Goal: Information Seeking & Learning: Learn about a topic

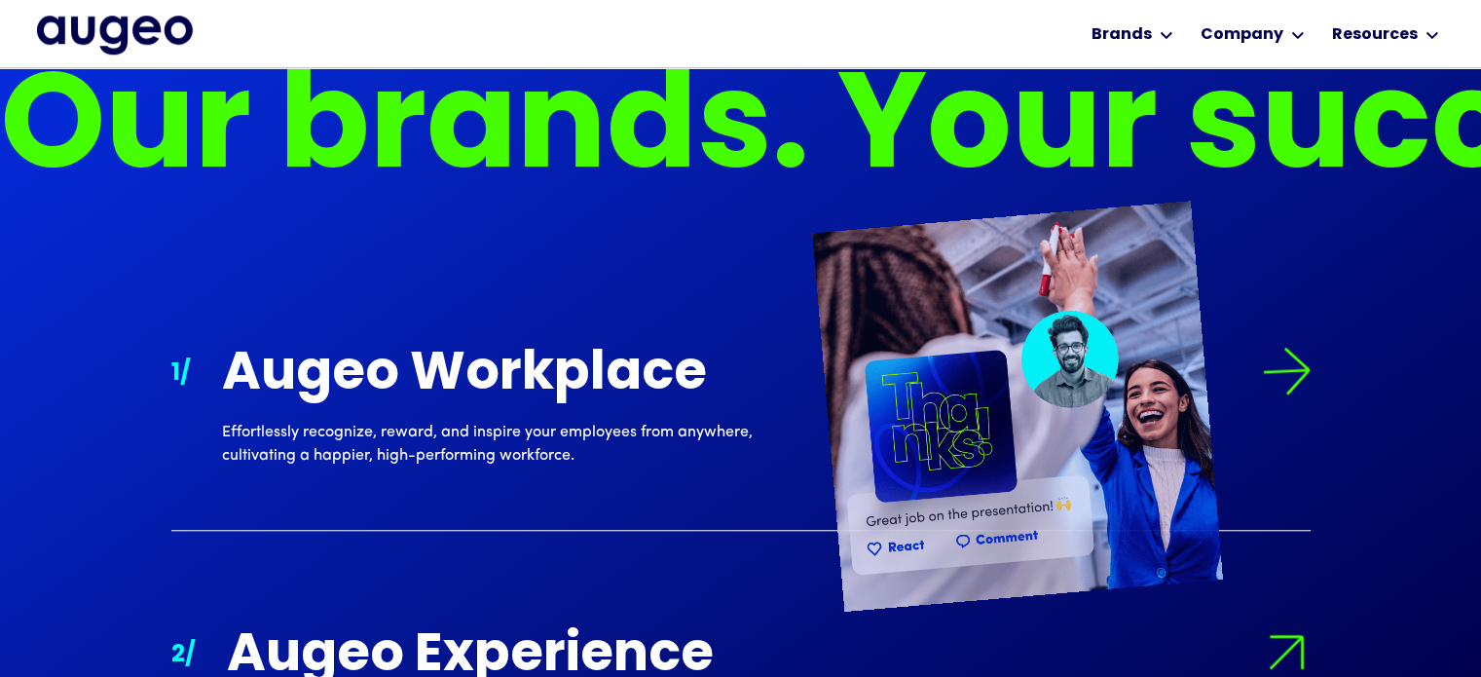
scroll to position [1587, 0]
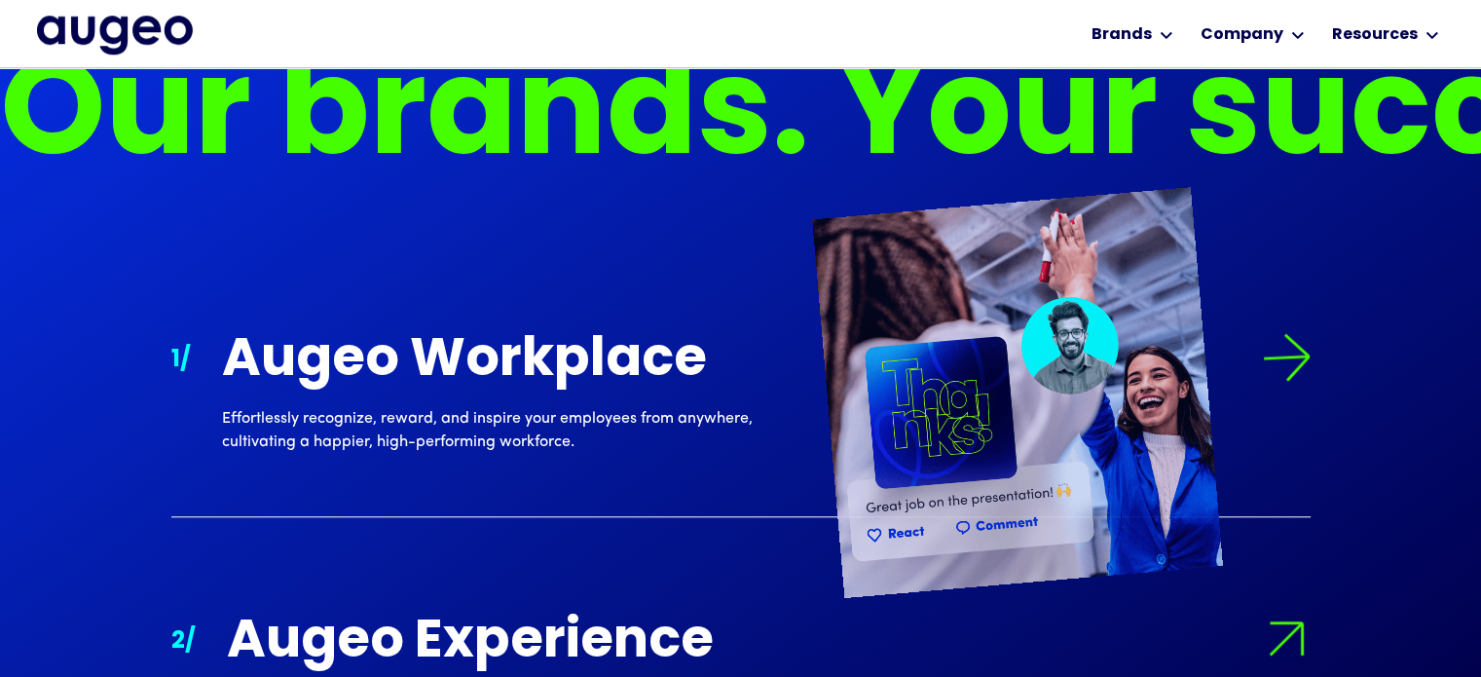
click at [440, 448] on div "Augeo Workplace Effortlessly recognize, reward, and inspire your employees from…" at bounding box center [766, 400] width 1089 height 135
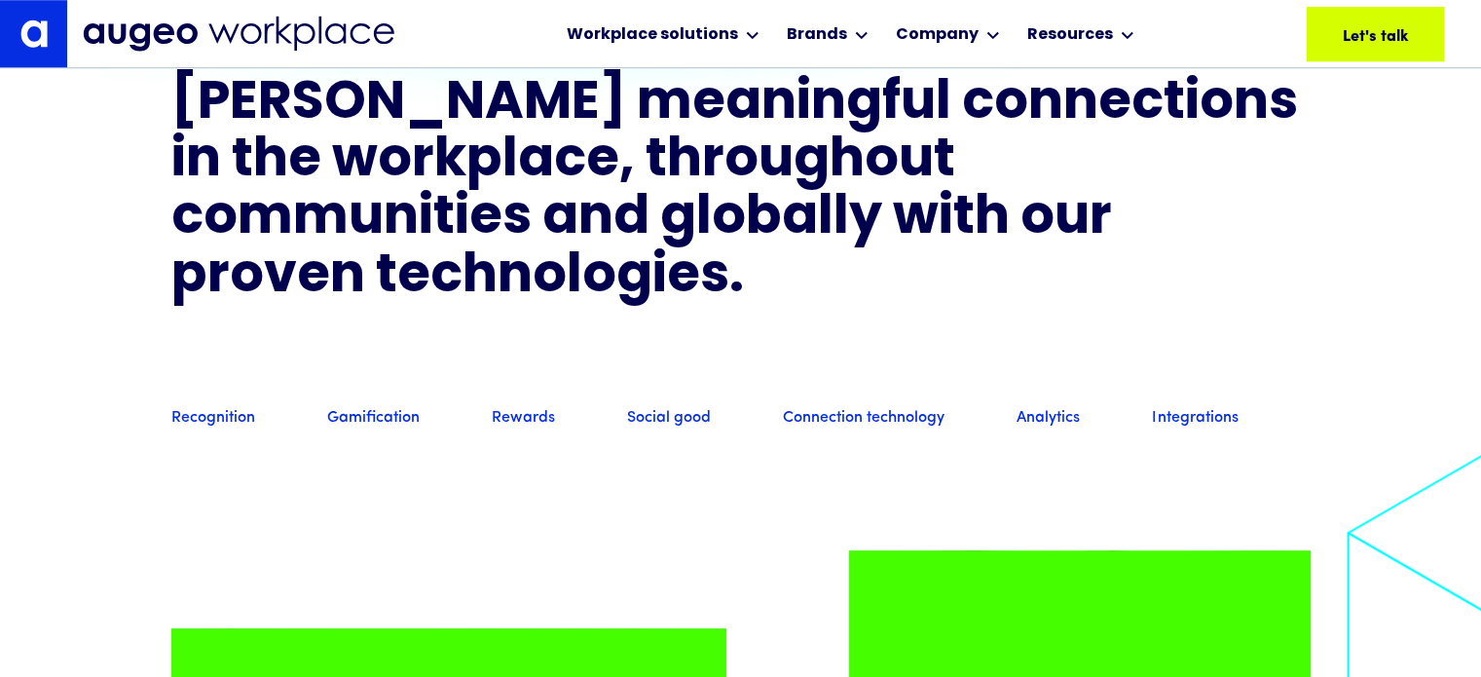
scroll to position [1472, 0]
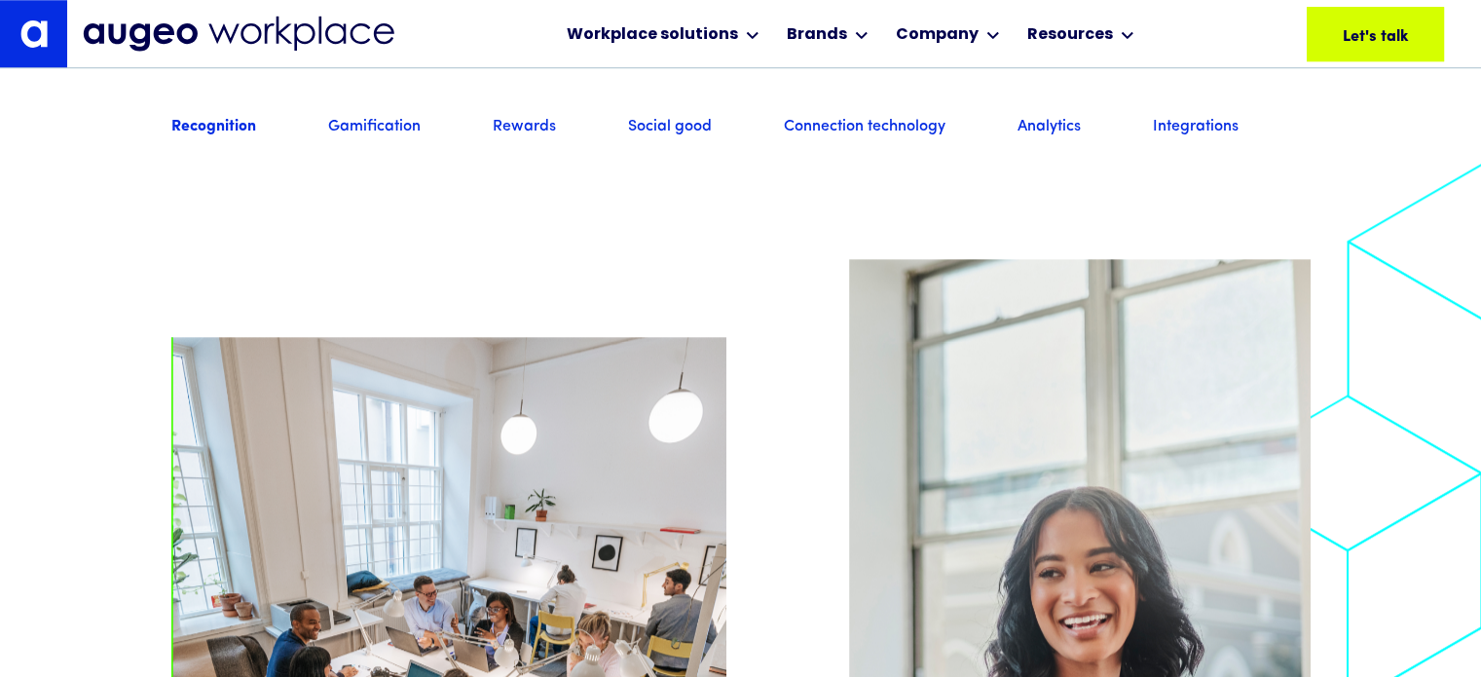
click at [218, 138] on link "Recognition" at bounding box center [213, 127] width 85 height 21
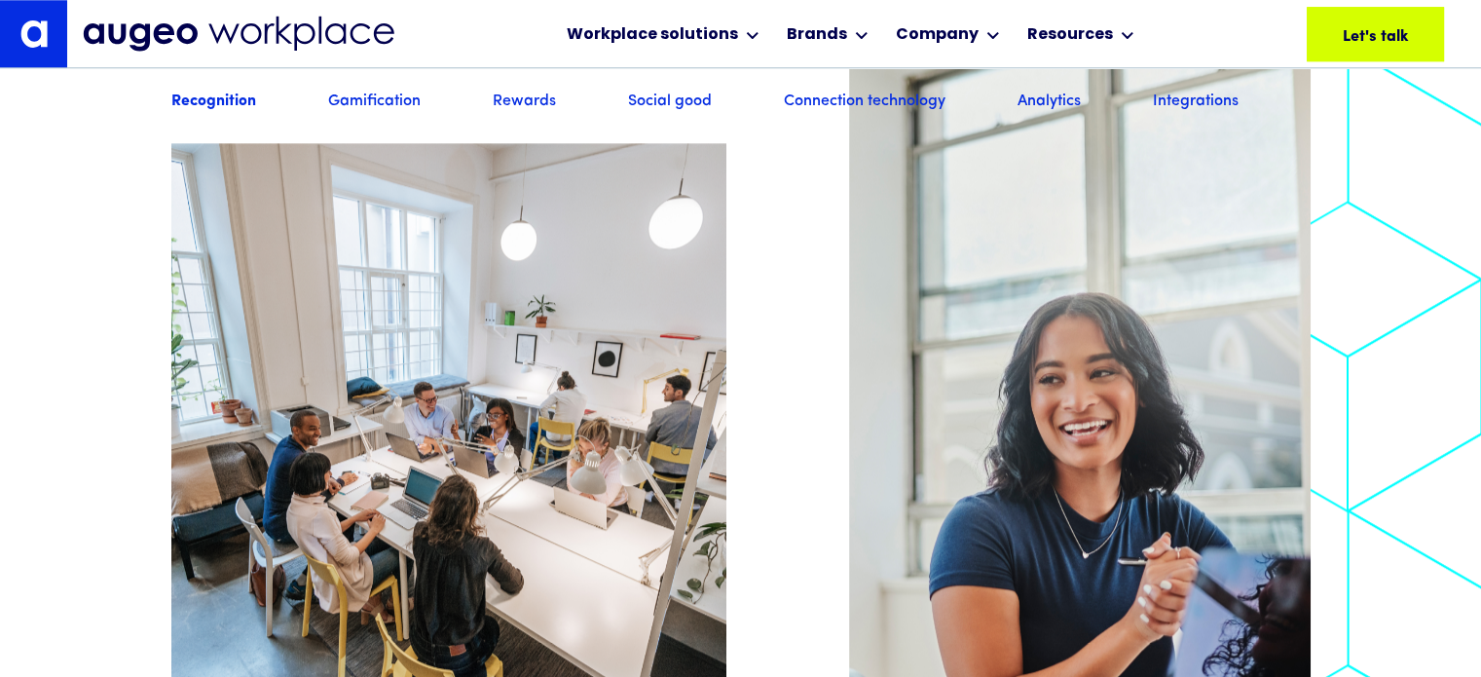
scroll to position [1766, 0]
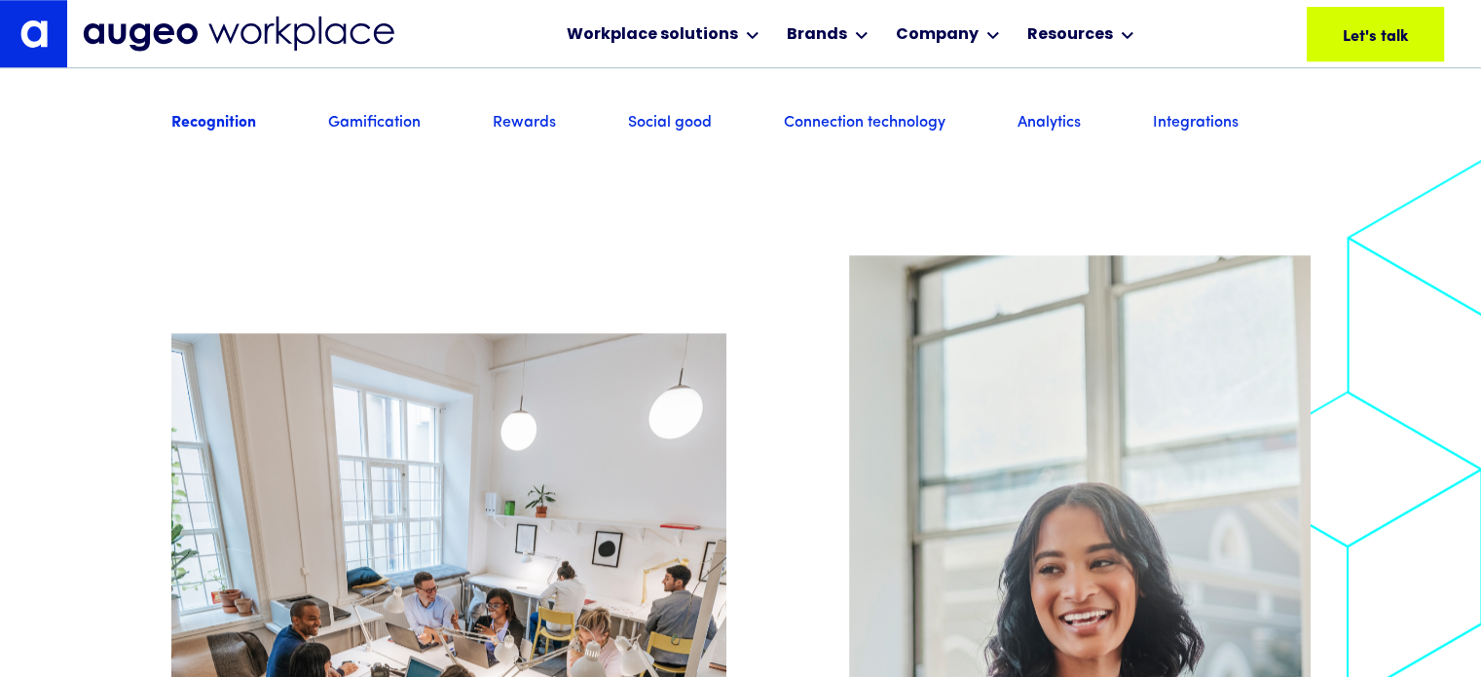
click at [390, 134] on link "Gamification" at bounding box center [374, 123] width 93 height 21
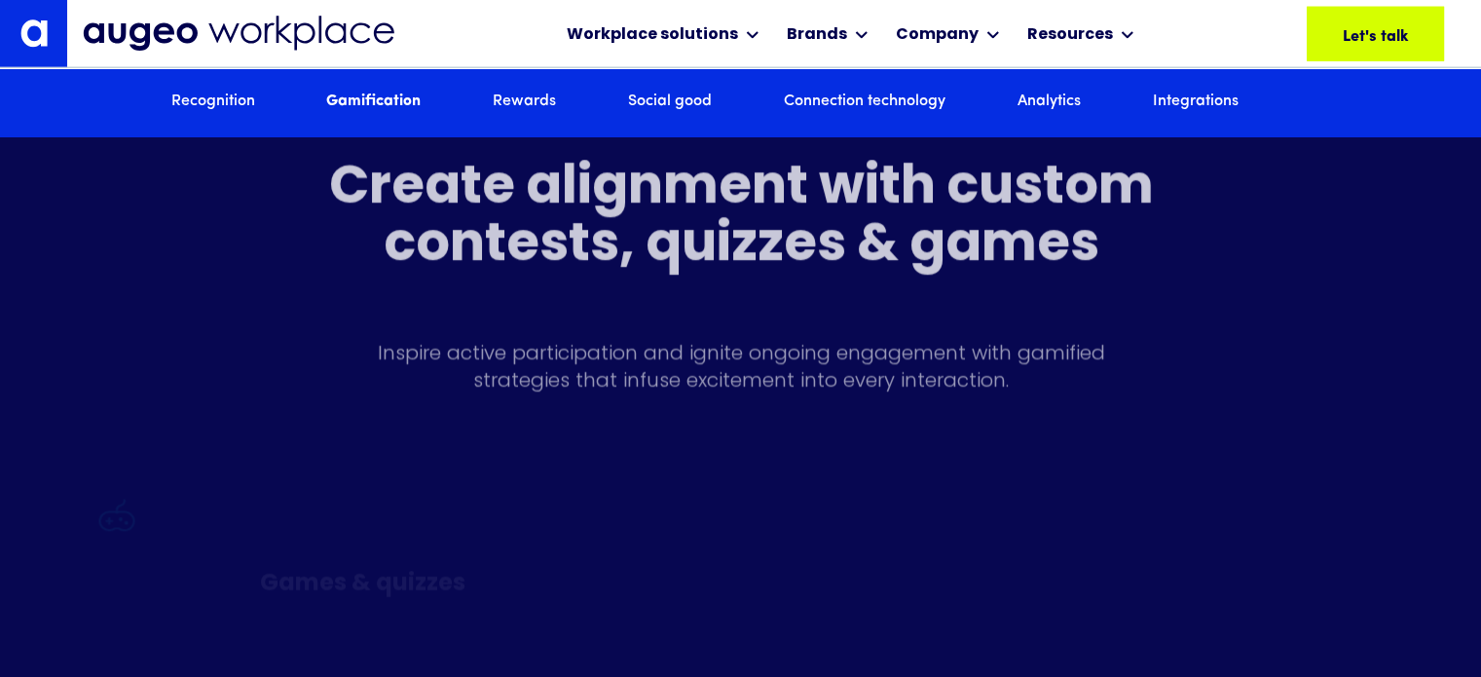
scroll to position [4706, 0]
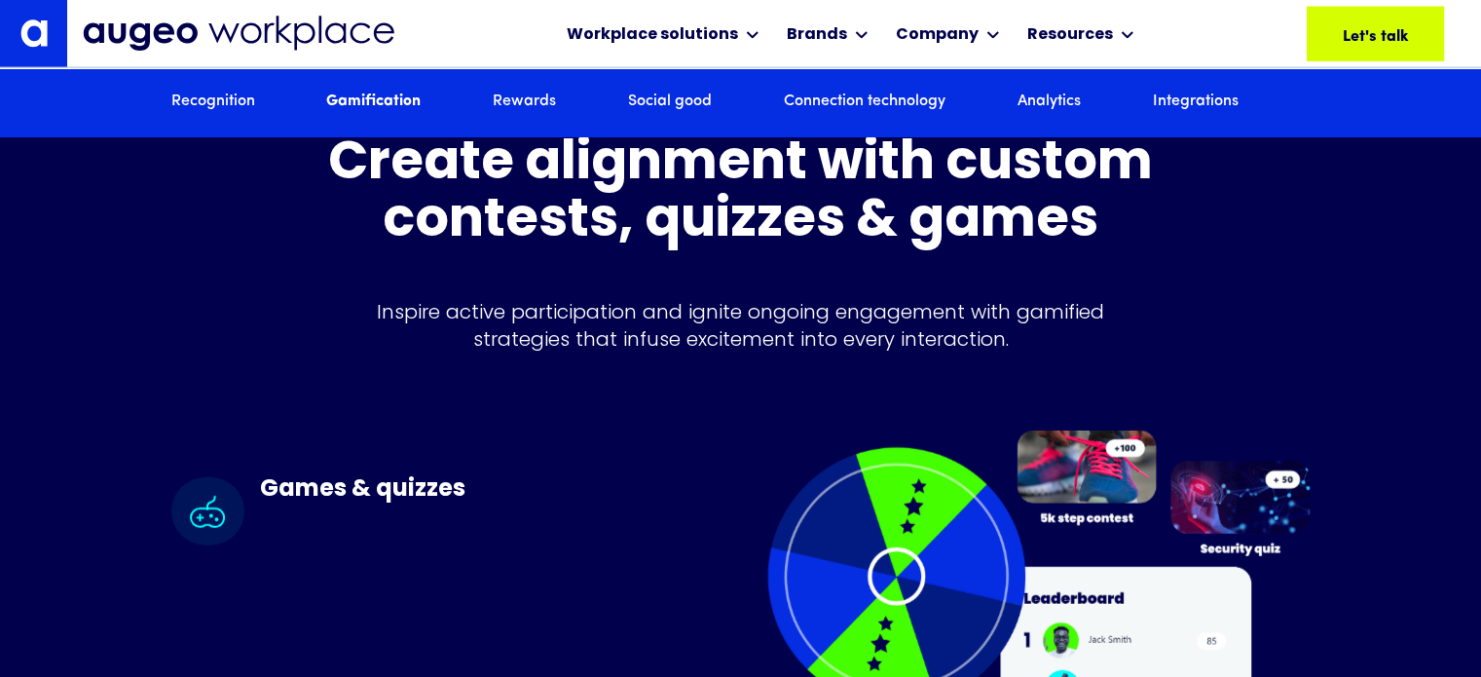
click at [547, 92] on link "Rewards" at bounding box center [524, 102] width 63 height 21
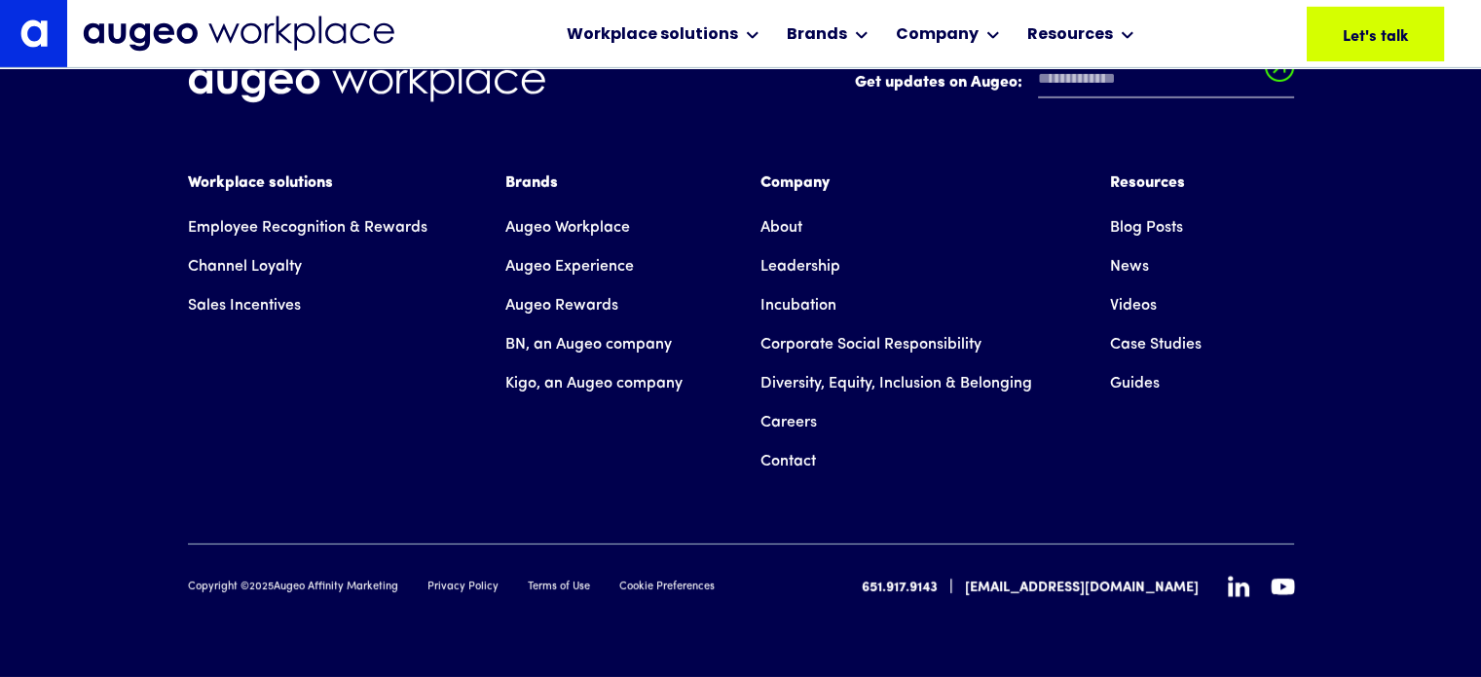
scroll to position [13869, 0]
